Goal: Task Accomplishment & Management: Complete application form

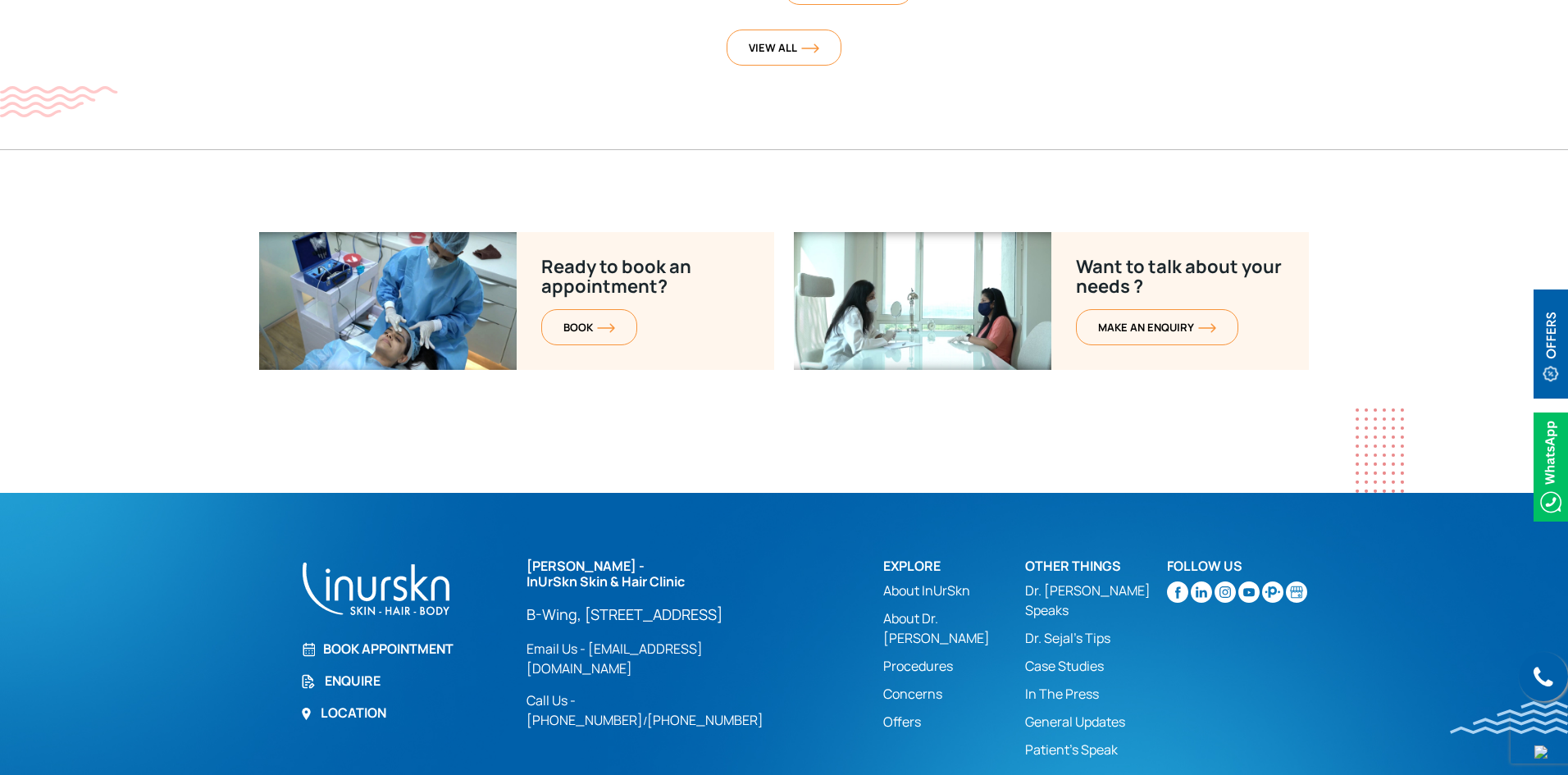
scroll to position [6457, 0]
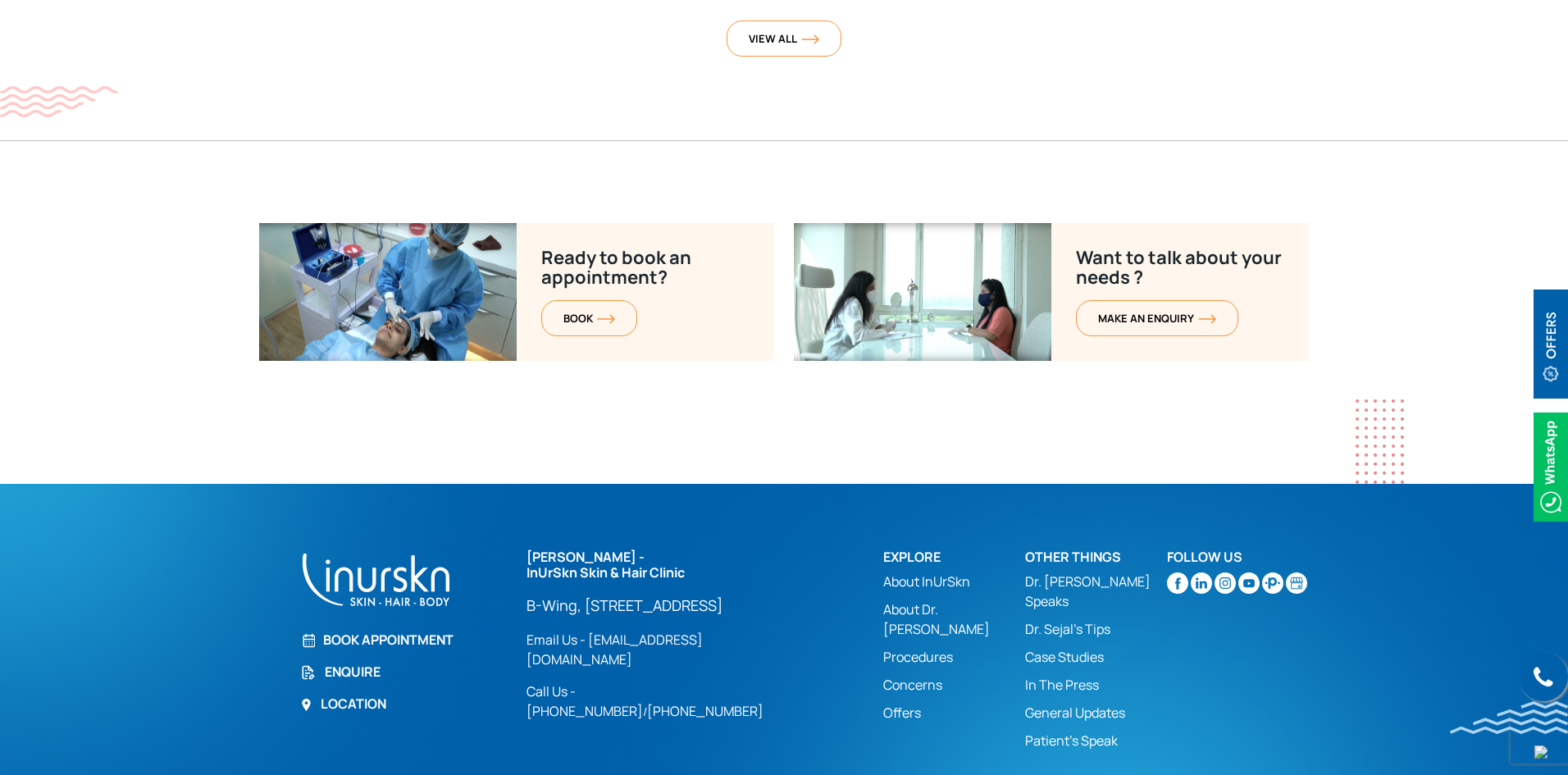
click at [351, 662] on link "Enquire" at bounding box center [403, 671] width 207 height 20
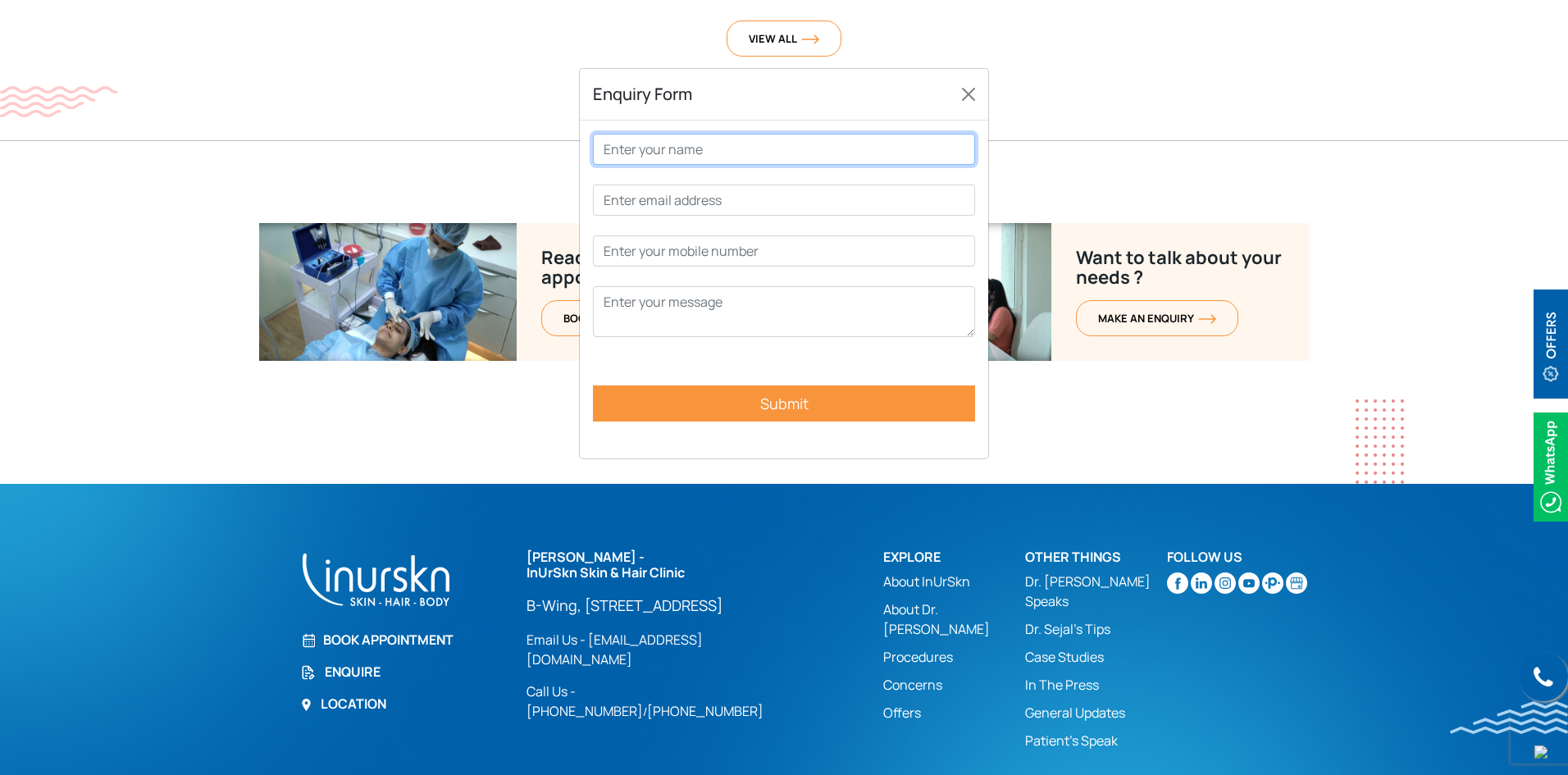
click at [690, 153] on input "Contact form" at bounding box center [784, 149] width 382 height 31
click at [593, 386] on input "Submit" at bounding box center [784, 404] width 382 height 36
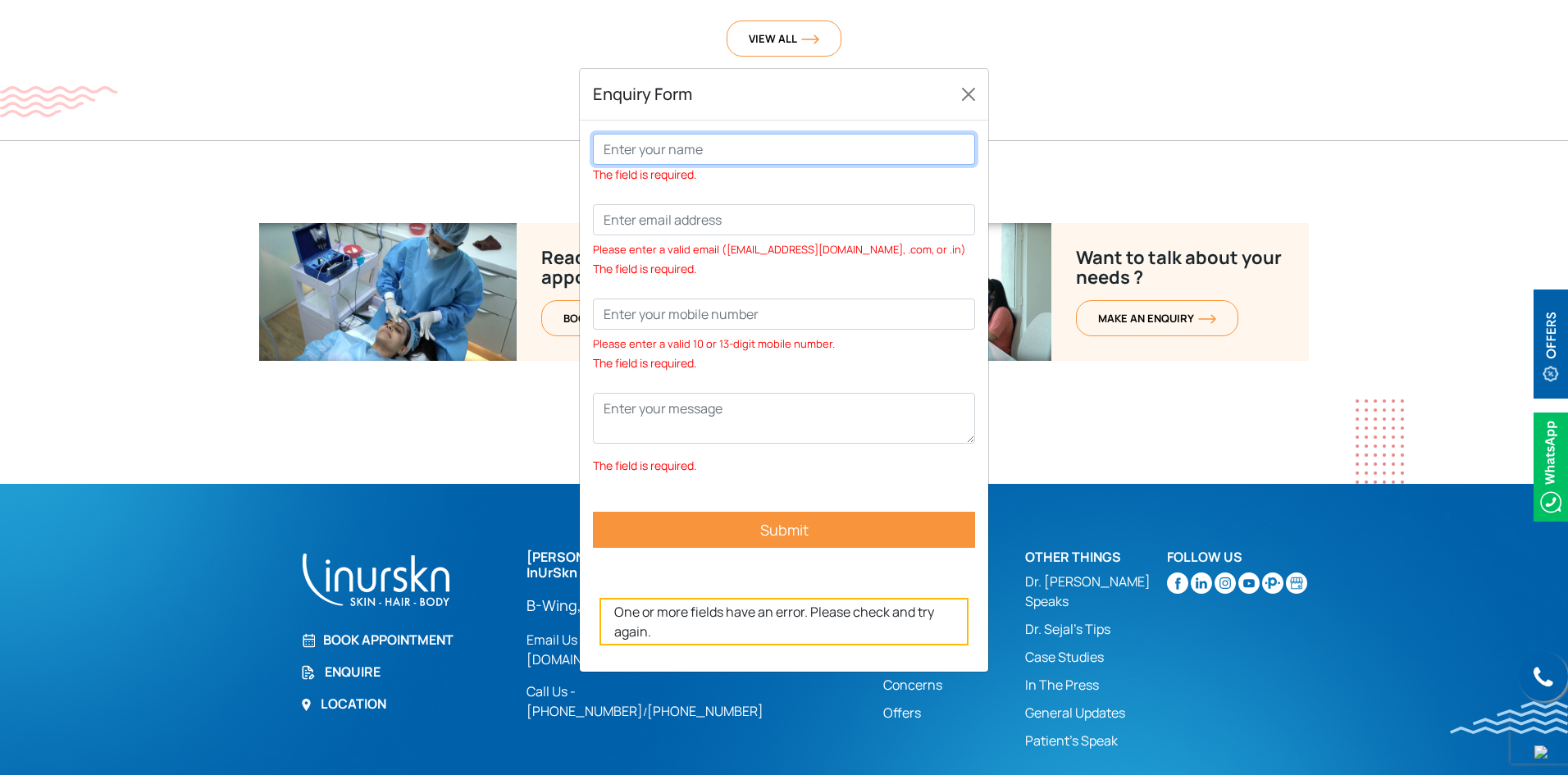
type input "[PERSON_NAME]"
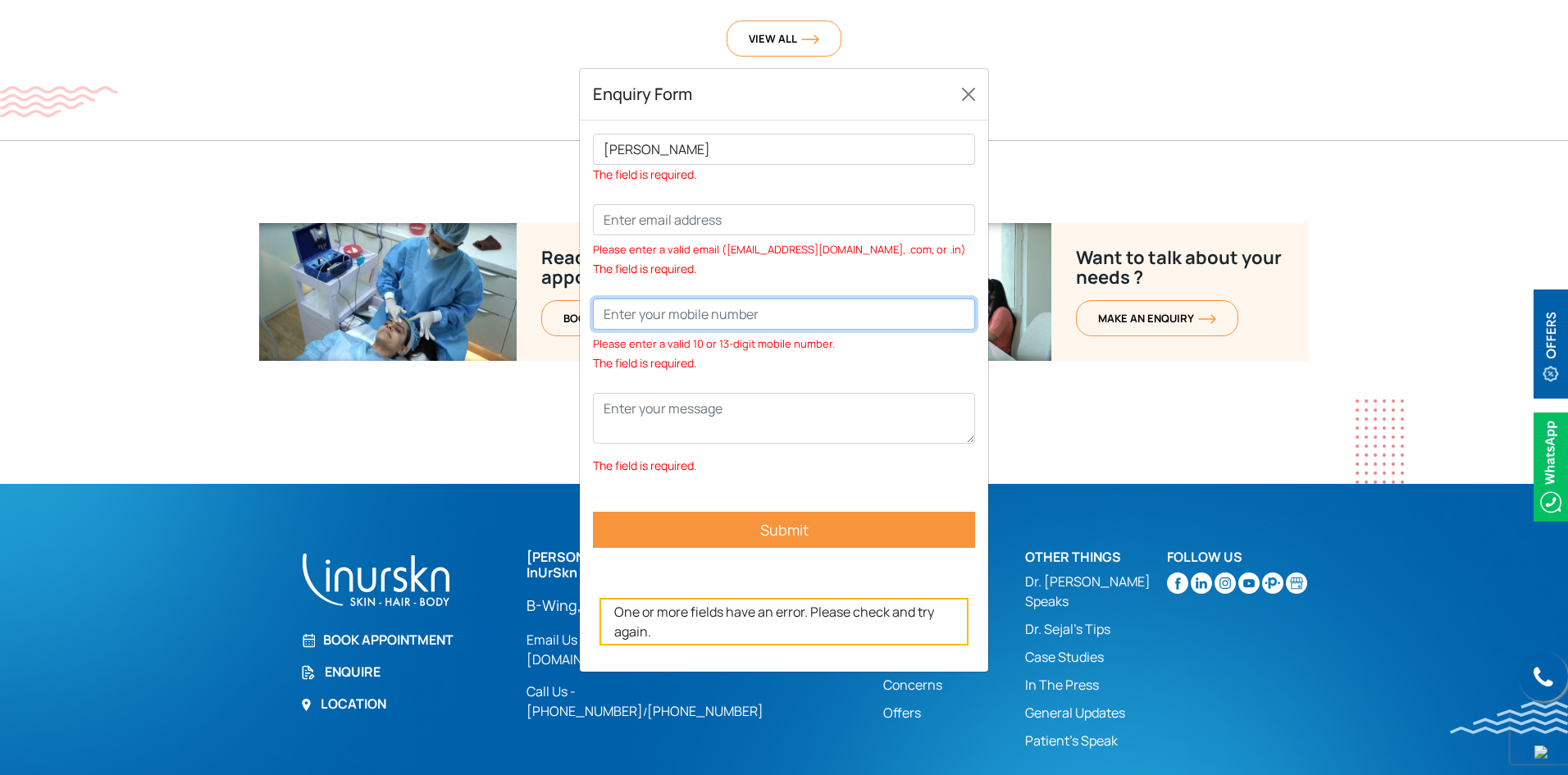
type input "08347112610"
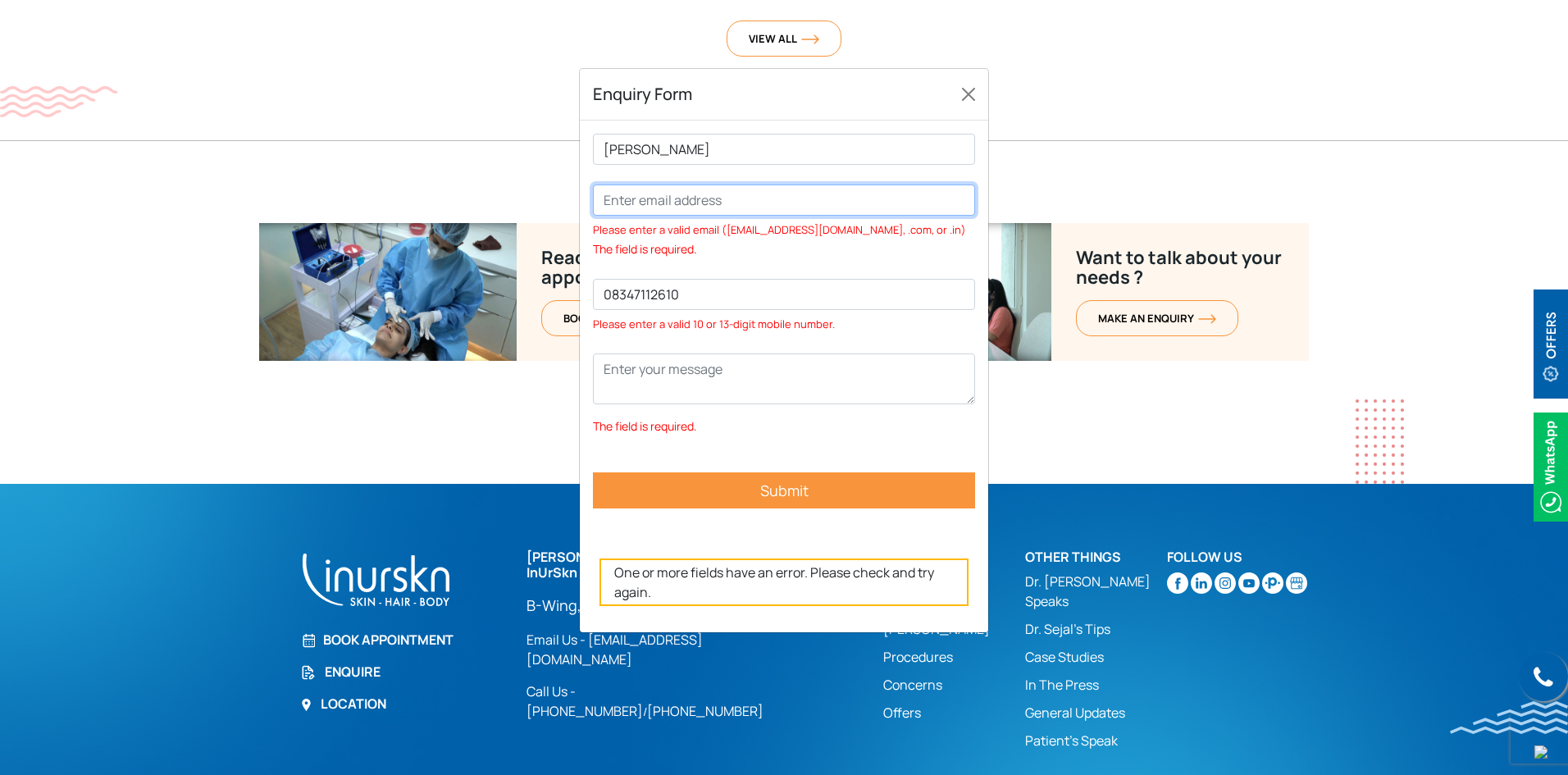
click at [697, 201] on input "Contact form" at bounding box center [784, 200] width 382 height 31
type input "[EMAIL_ADDRESS][DOMAIN_NAME]"
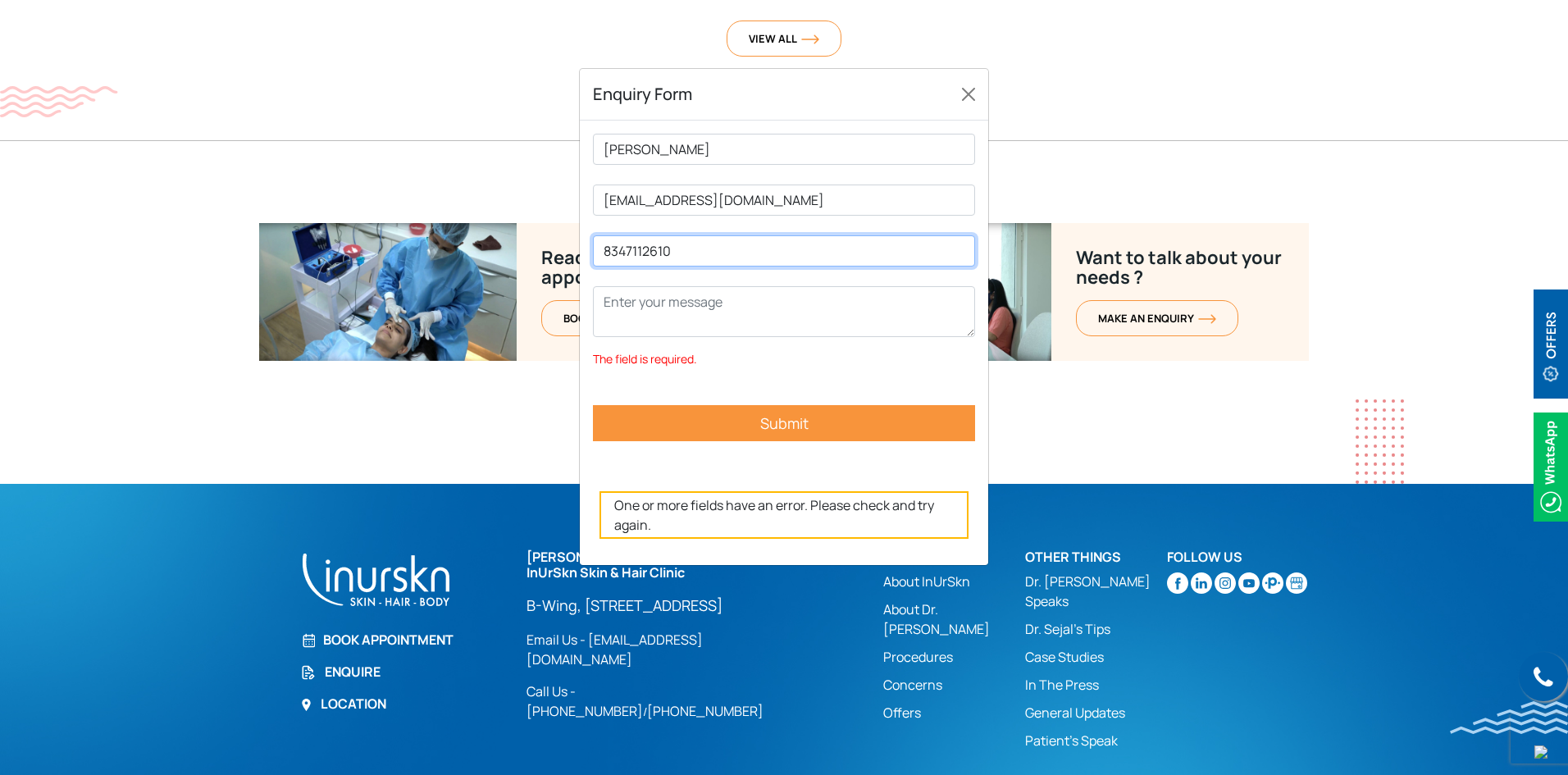
click at [610, 253] on input "8347112610" at bounding box center [784, 251] width 382 height 31
type input "8347112610"
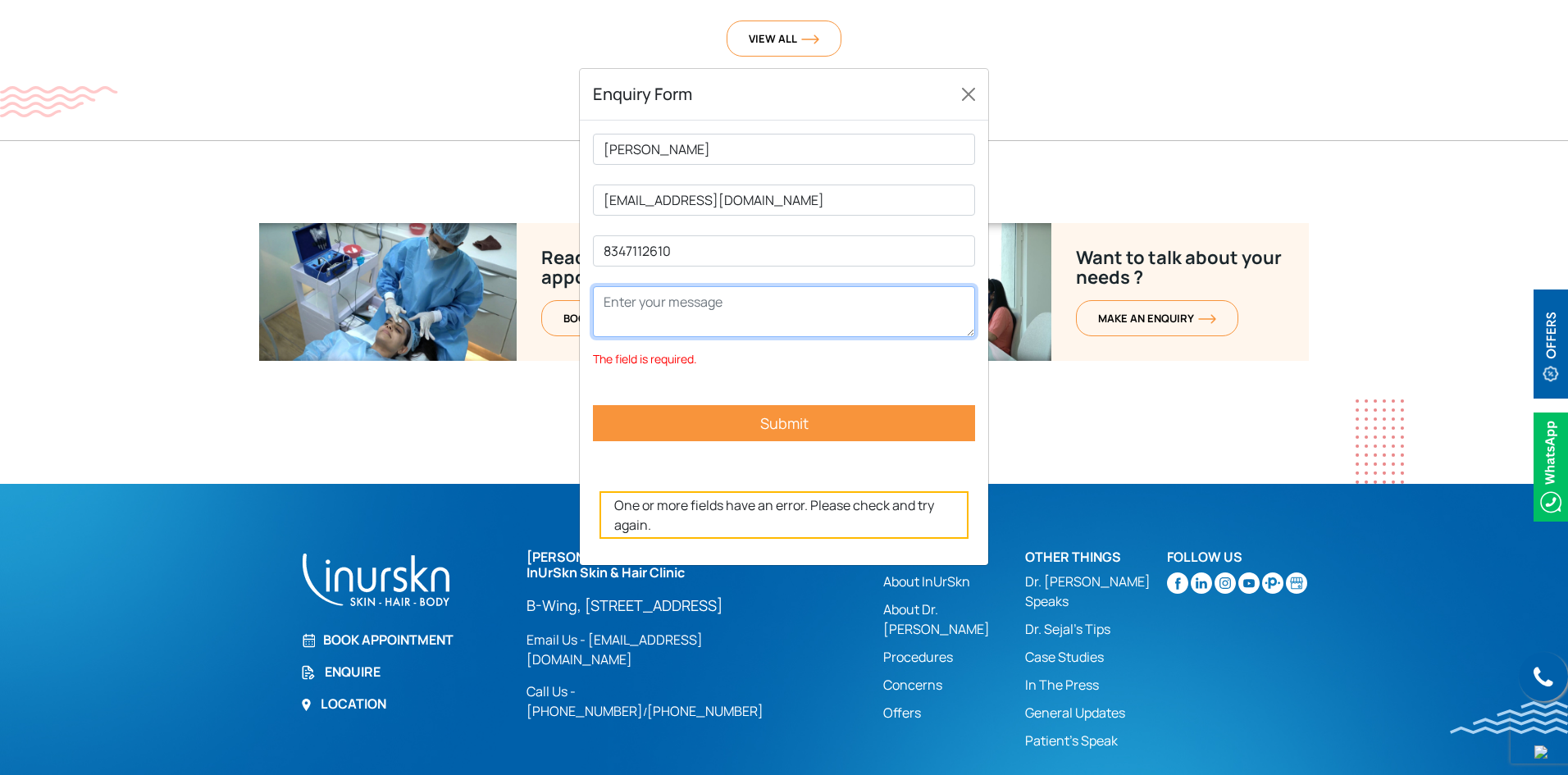
click at [655, 291] on textarea "Contact form" at bounding box center [784, 311] width 382 height 51
type textarea "i want to take an appointment for skin treatment"
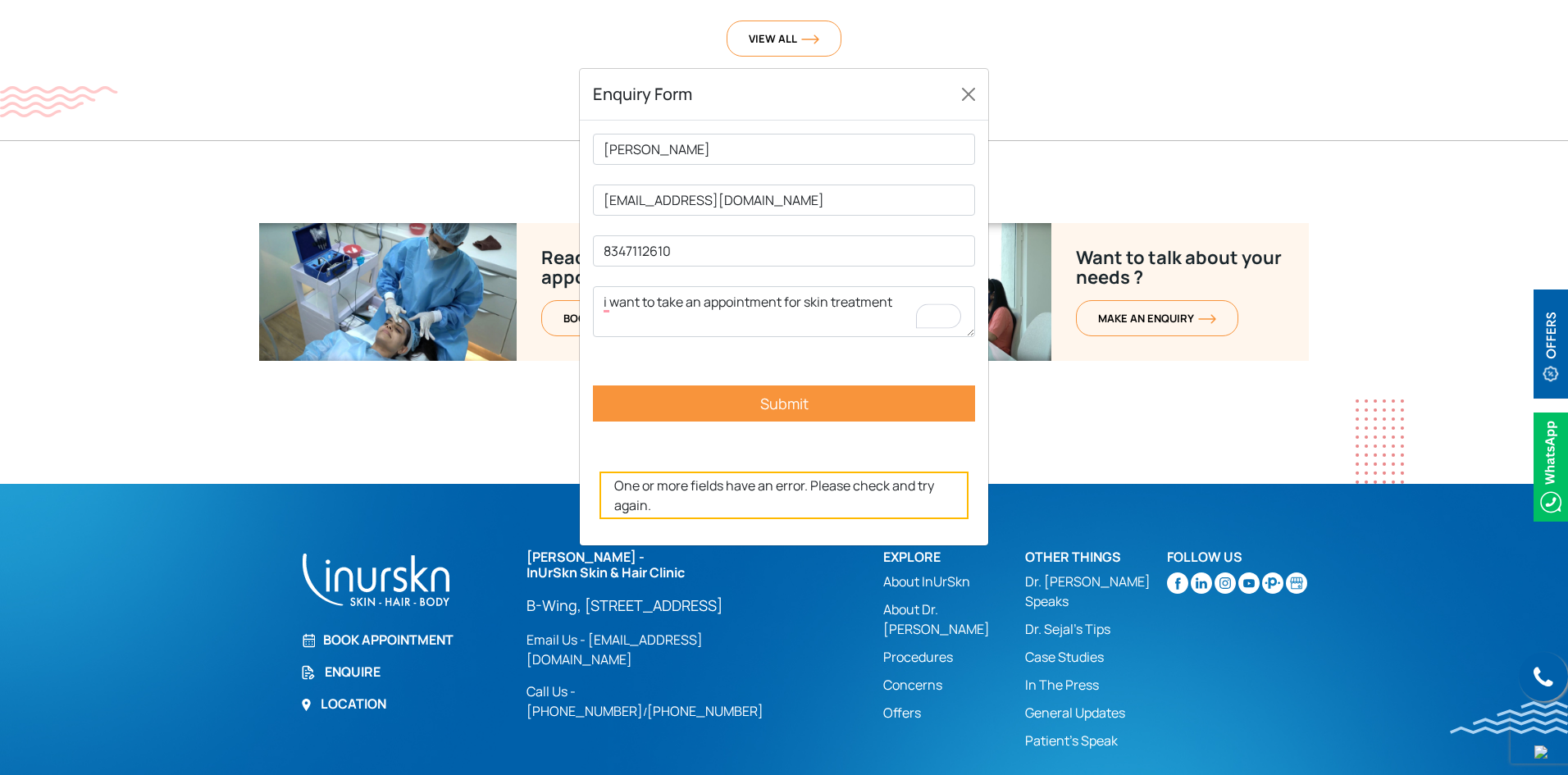
click at [718, 425] on p "[PERSON_NAME] [EMAIL_ADDRESS][DOMAIN_NAME] 8347112610 i want to take an appoint…" at bounding box center [784, 290] width 382 height 312
click at [748, 414] on input "Submit" at bounding box center [784, 404] width 382 height 36
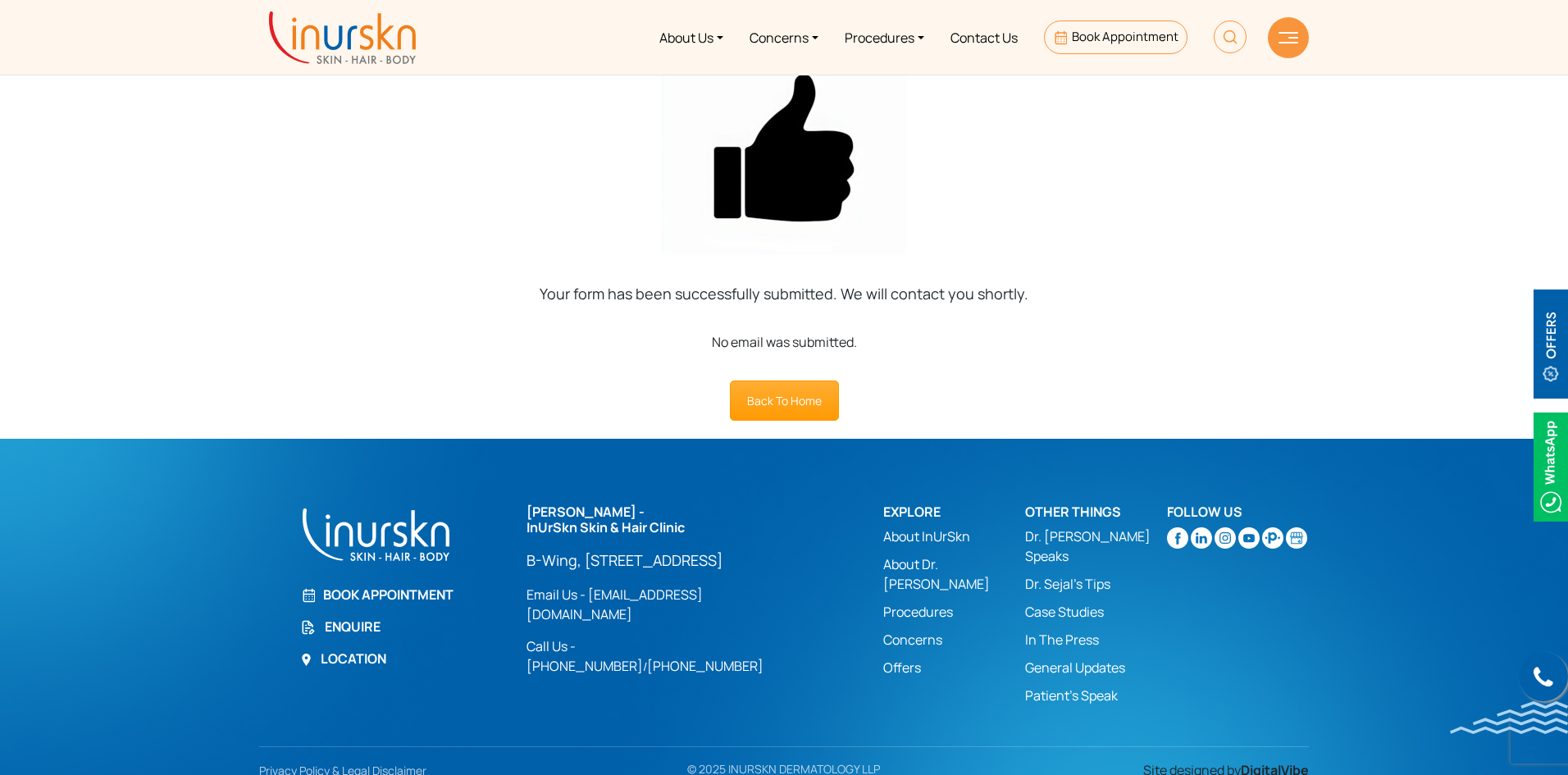
click at [1281, 47] on div at bounding box center [1289, 38] width 41 height 41
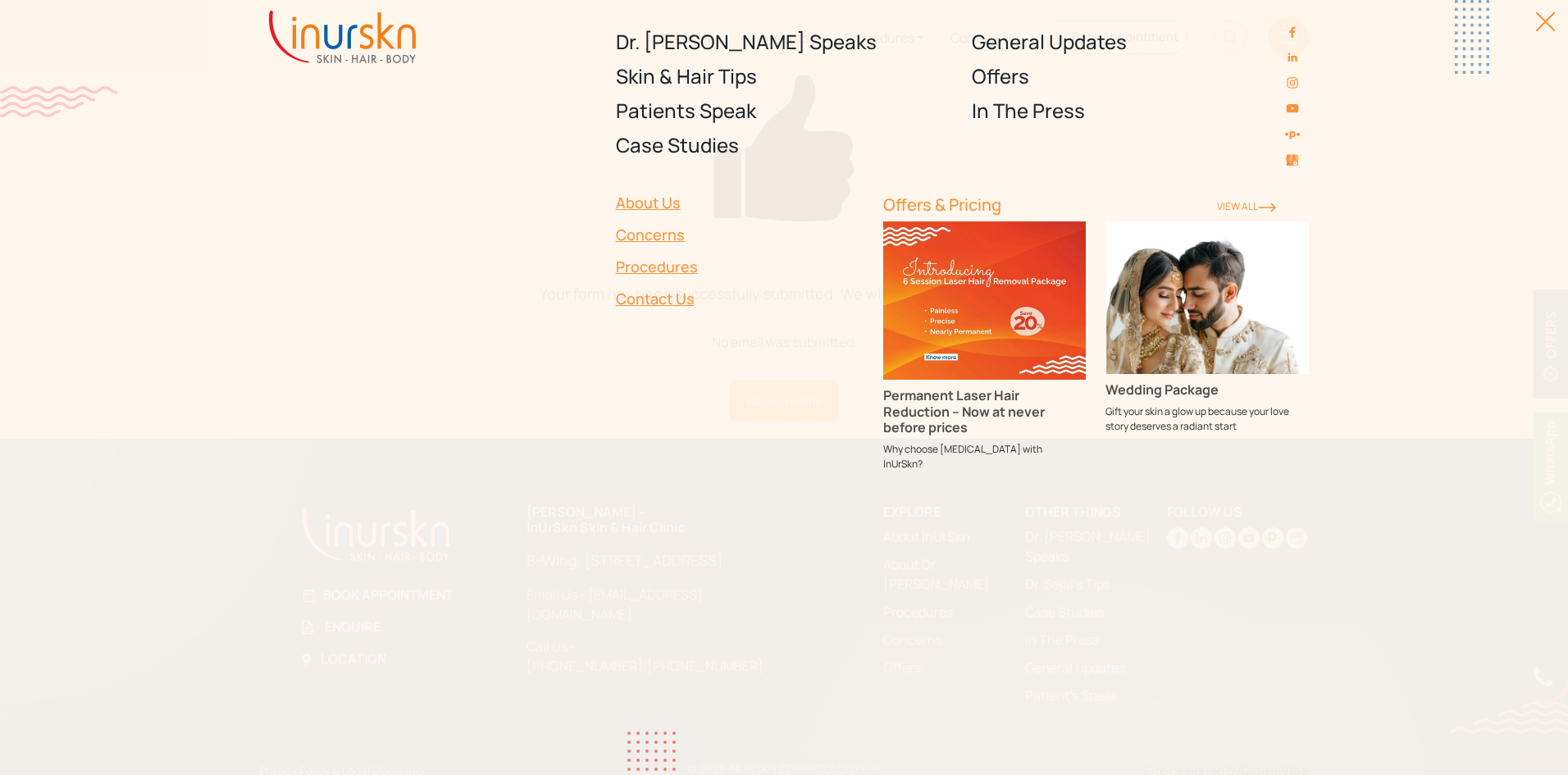
click at [662, 235] on link "Concerns" at bounding box center [740, 234] width 248 height 32
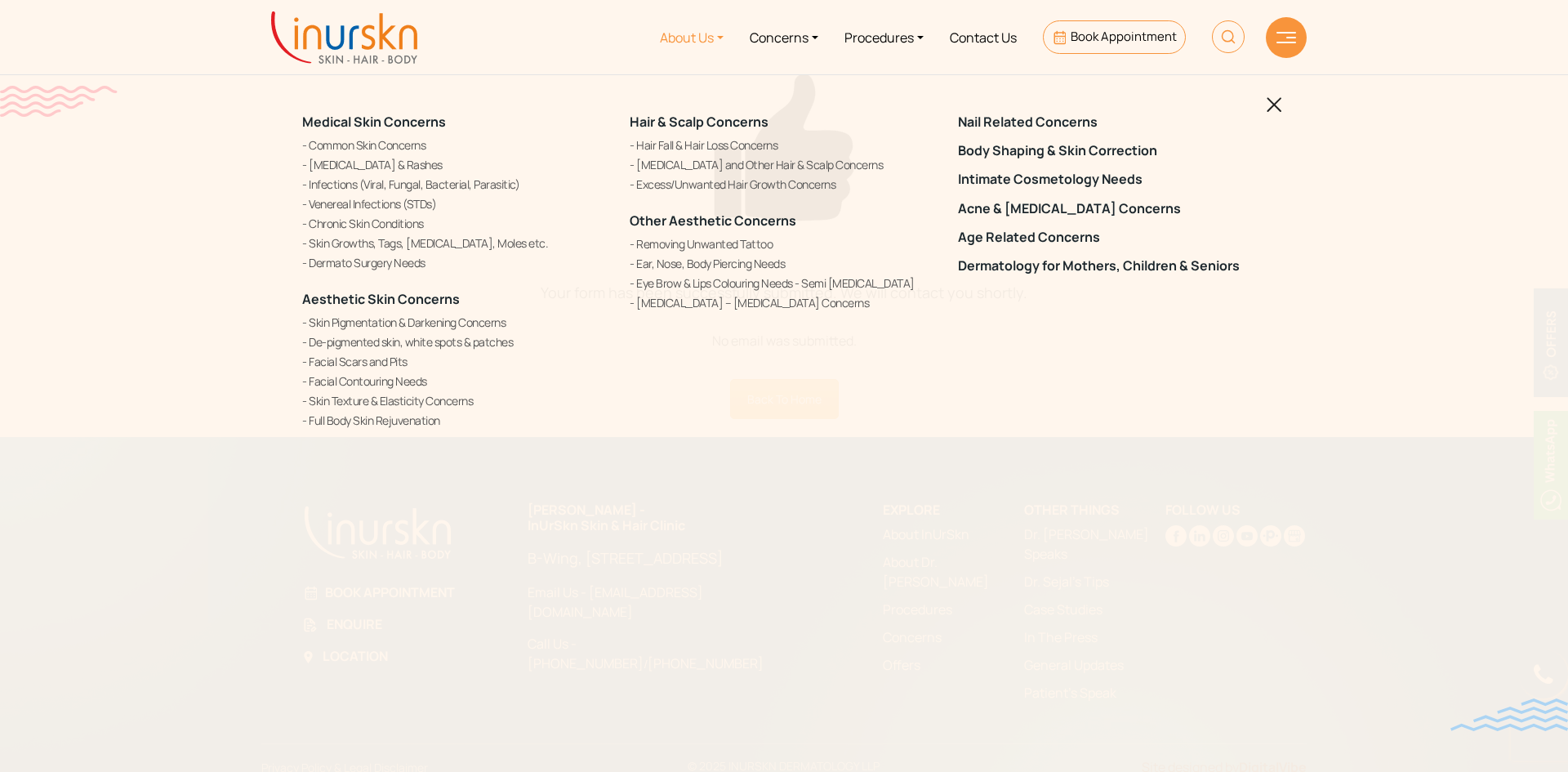
click at [719, 52] on link "About Us" at bounding box center [691, 38] width 90 height 61
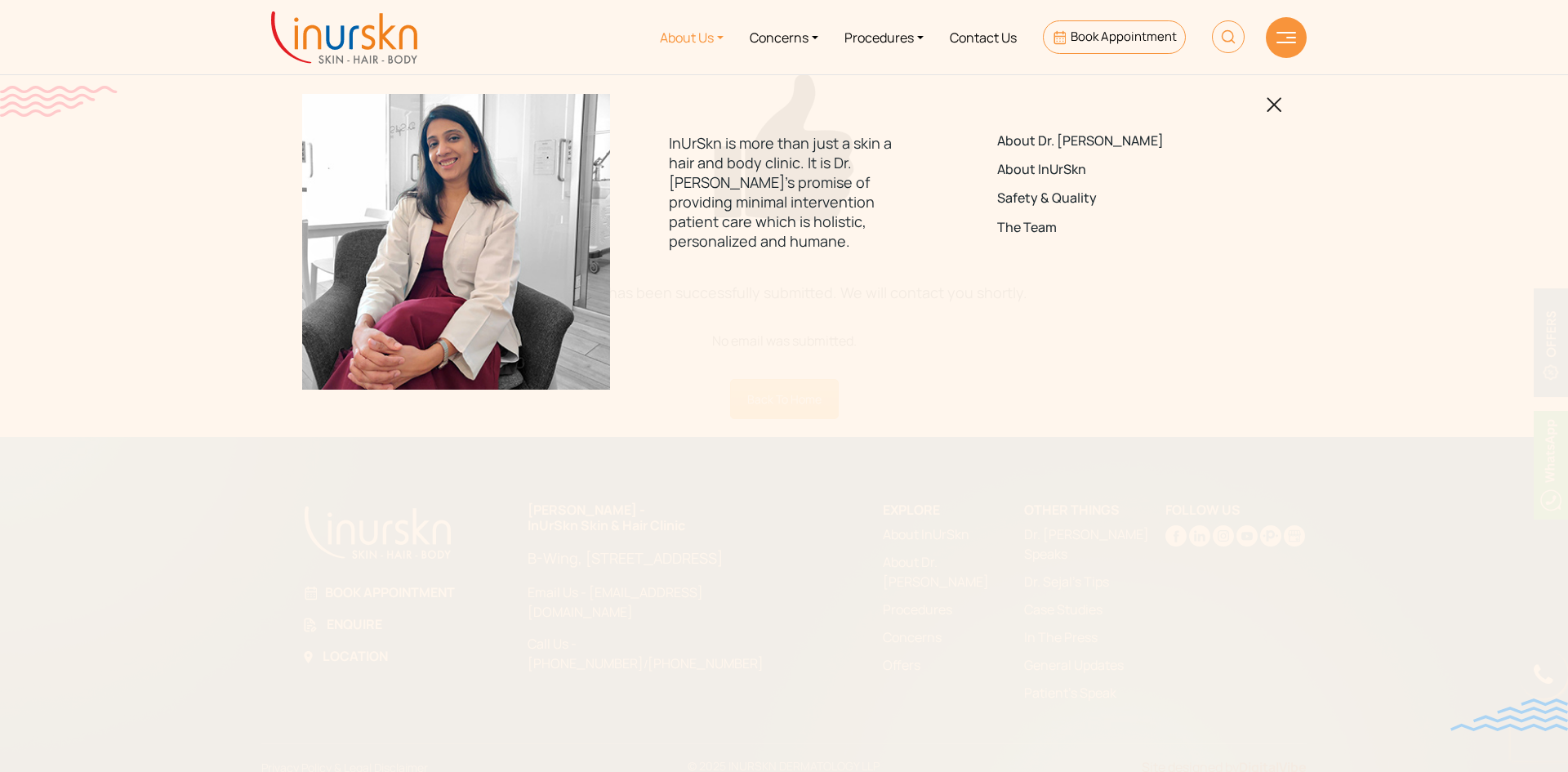
click at [1270, 113] on img at bounding box center [1274, 105] width 15 height 15
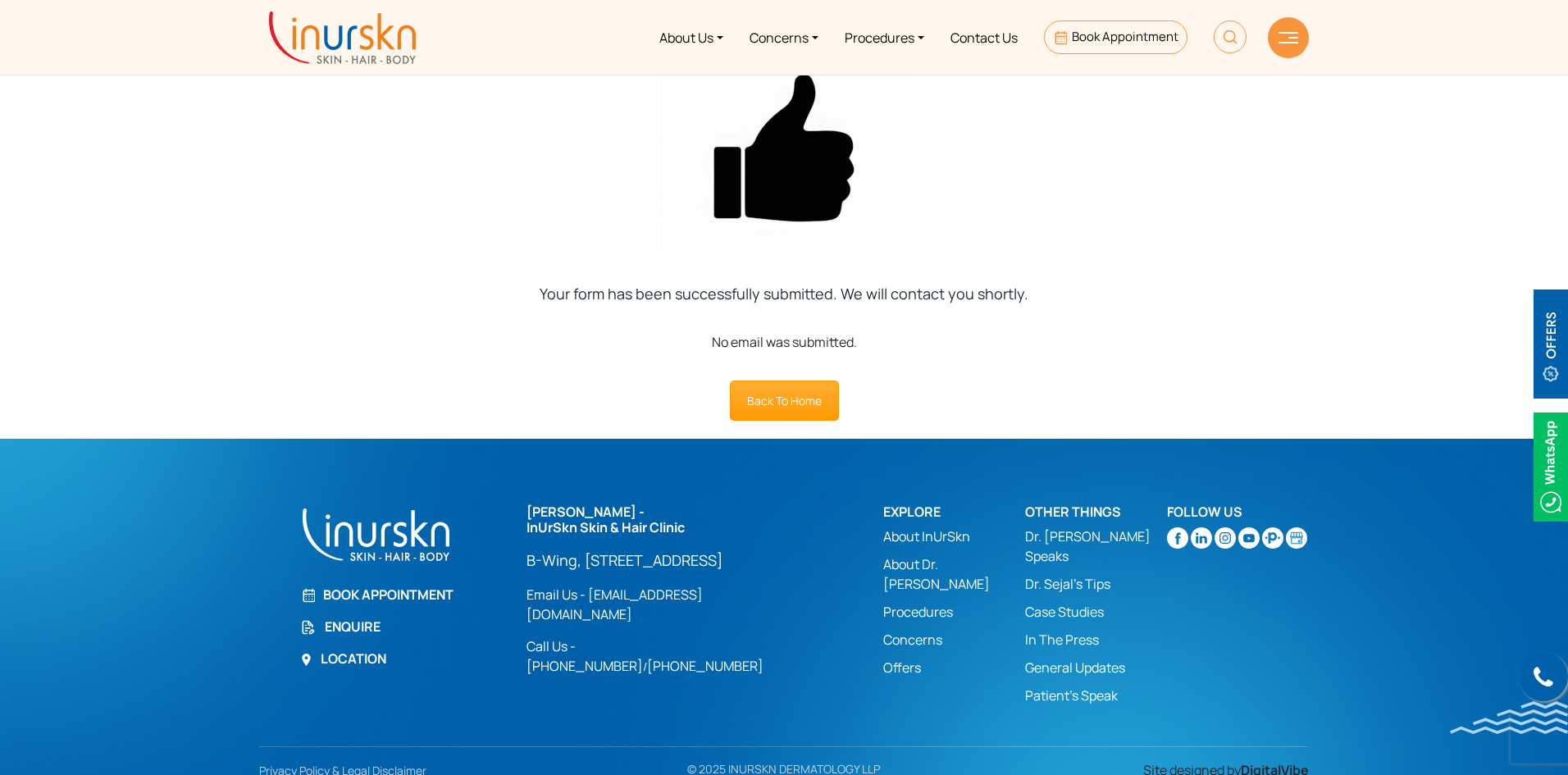
click at [1281, 39] on img at bounding box center [1289, 37] width 20 height 11
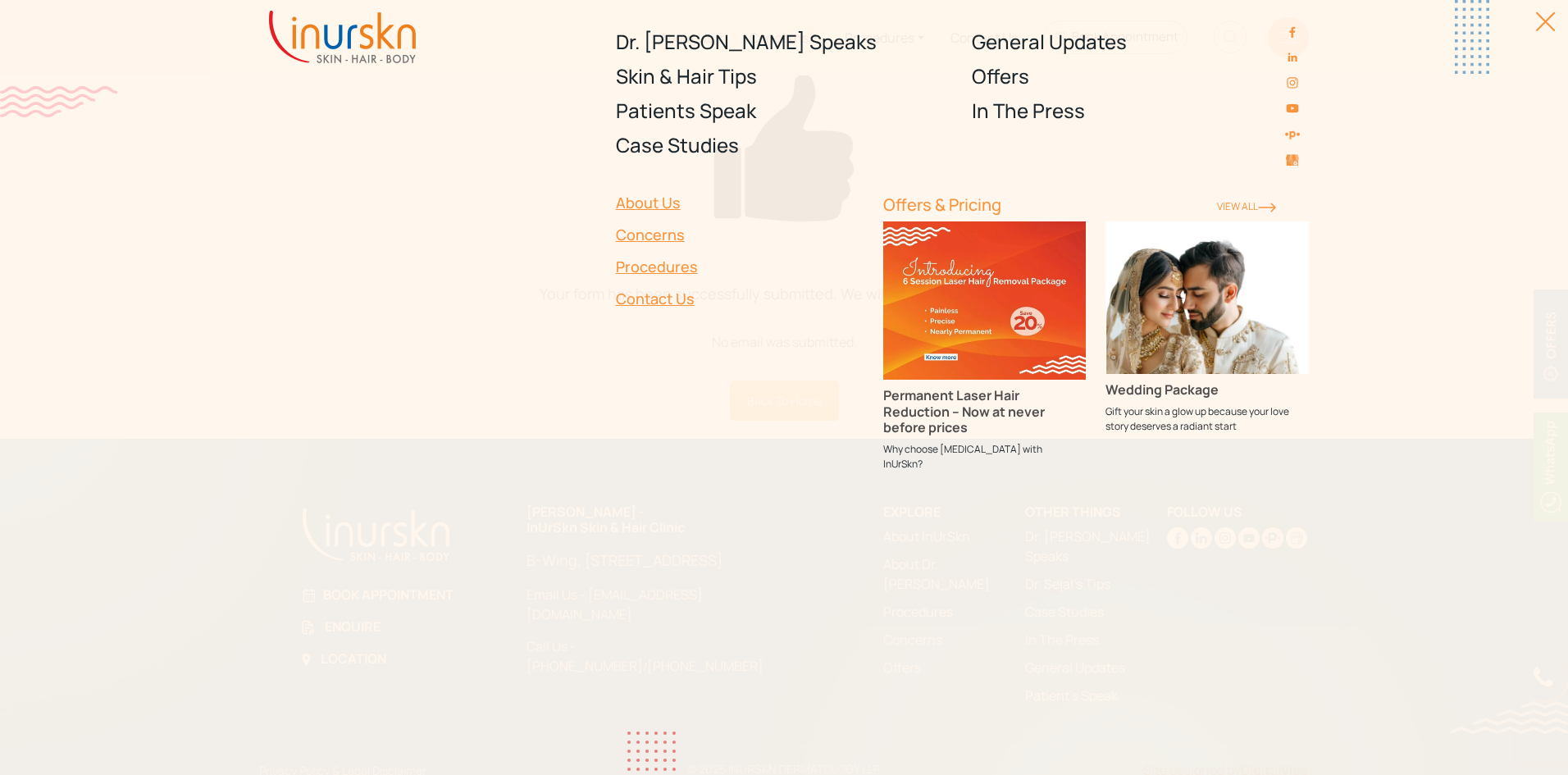
click at [357, 186] on div at bounding box center [428, 323] width 357 height 322
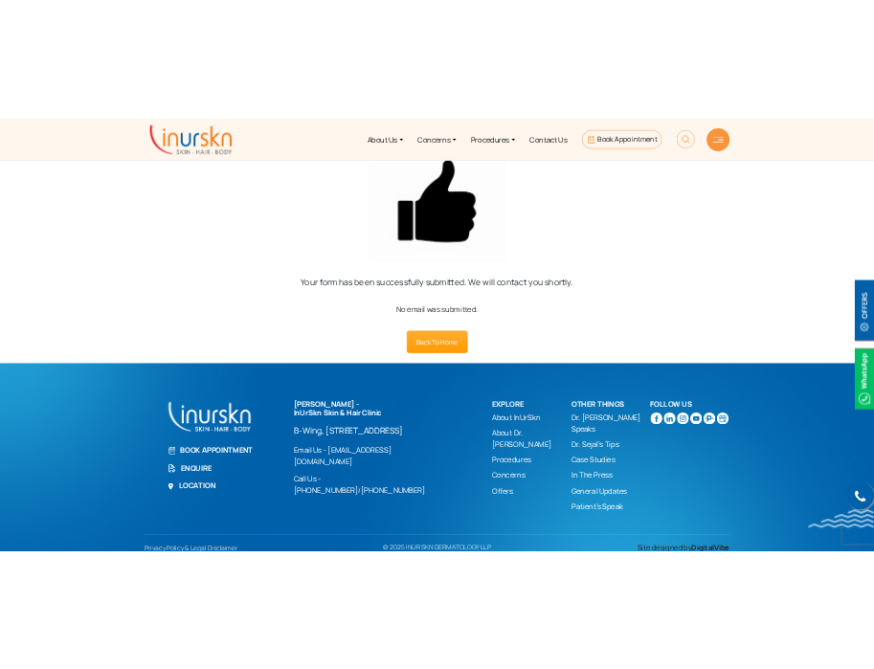
scroll to position [19, 0]
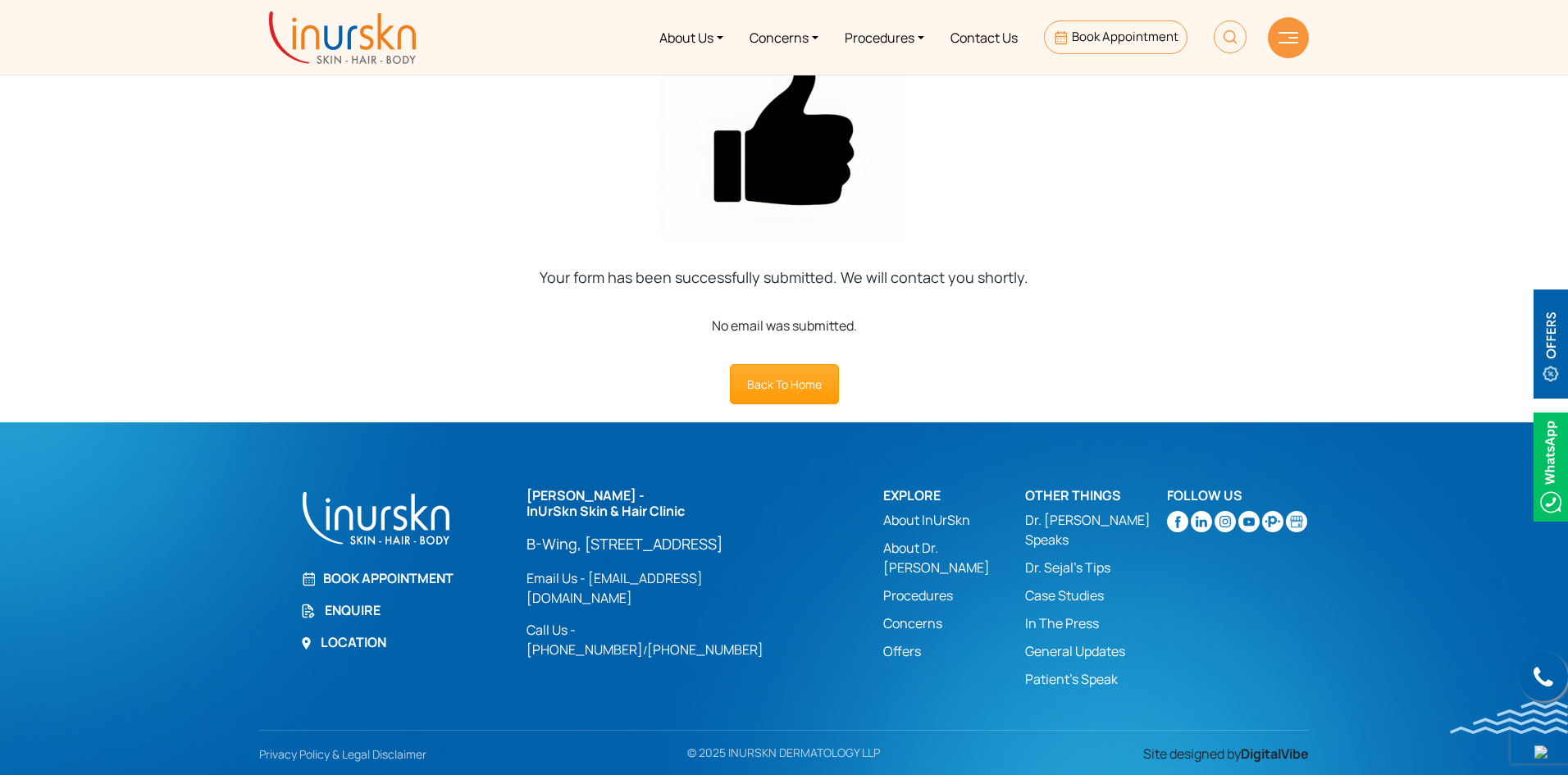
click at [361, 604] on link "Enquire" at bounding box center [403, 610] width 207 height 20
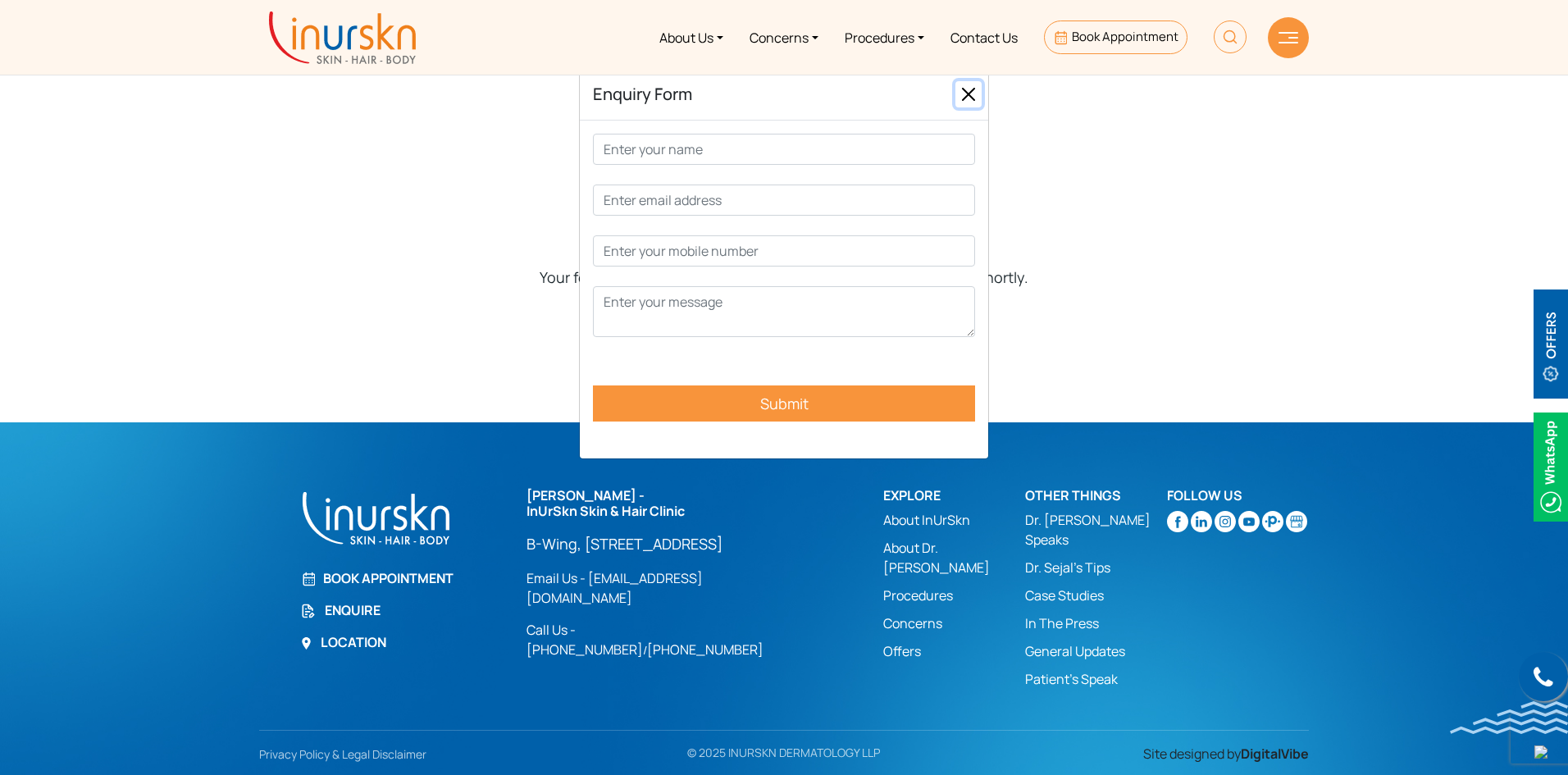
click at [973, 94] on button "Close" at bounding box center [969, 94] width 27 height 27
